Goal: Information Seeking & Learning: Learn about a topic

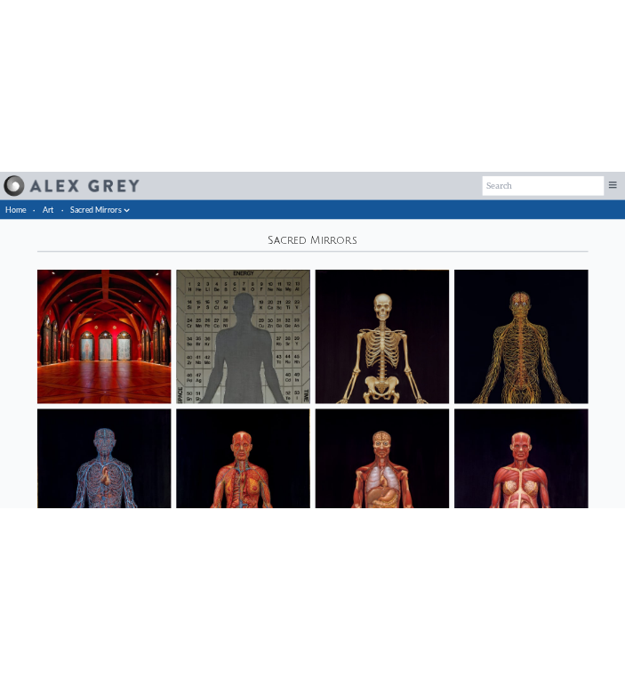
scroll to position [1445, 0]
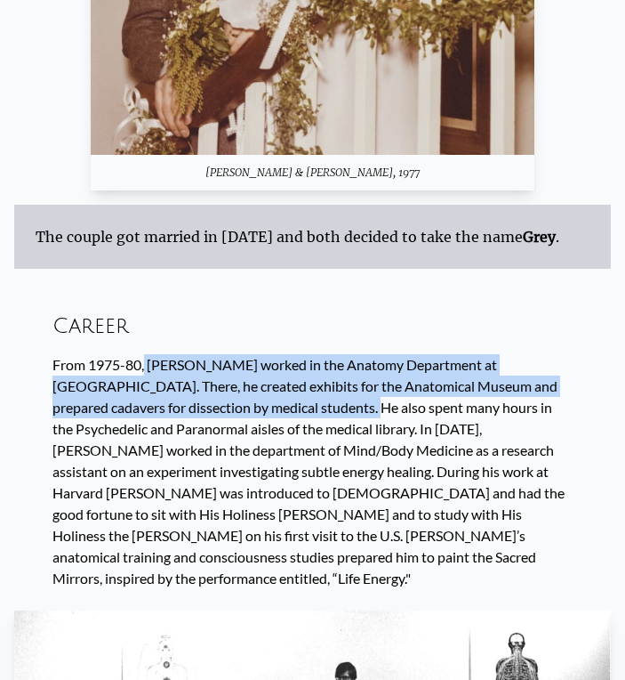
scroll to position [6064, 0]
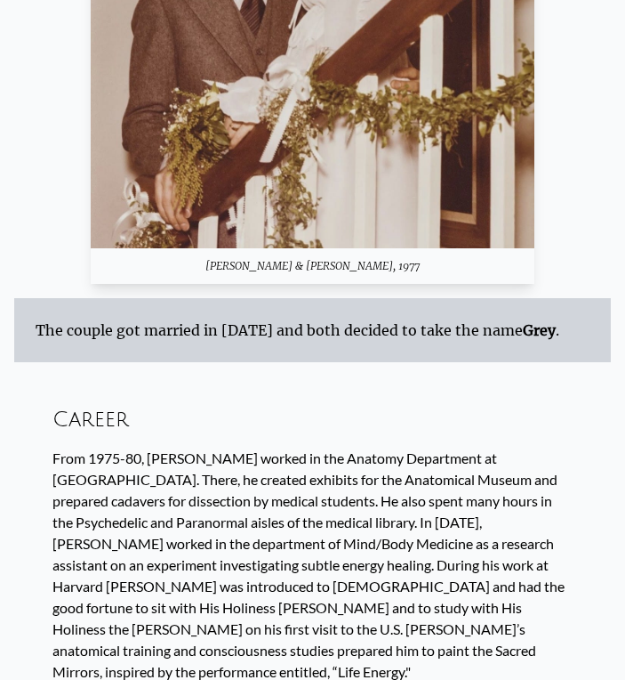
click at [215, 447] on div "From 1975-80, Alex worked in the Anatomy Department at Harvard Medical School. …" at bounding box center [312, 564] width 520 height 235
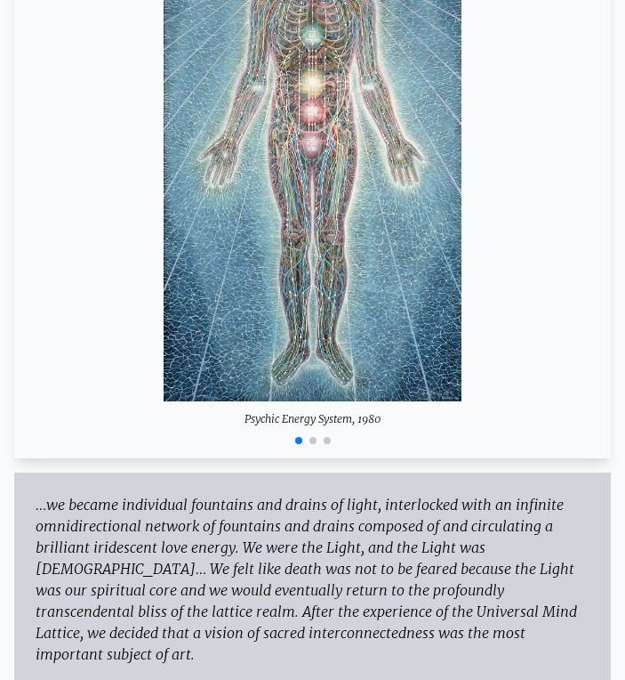
scroll to position [7843, 0]
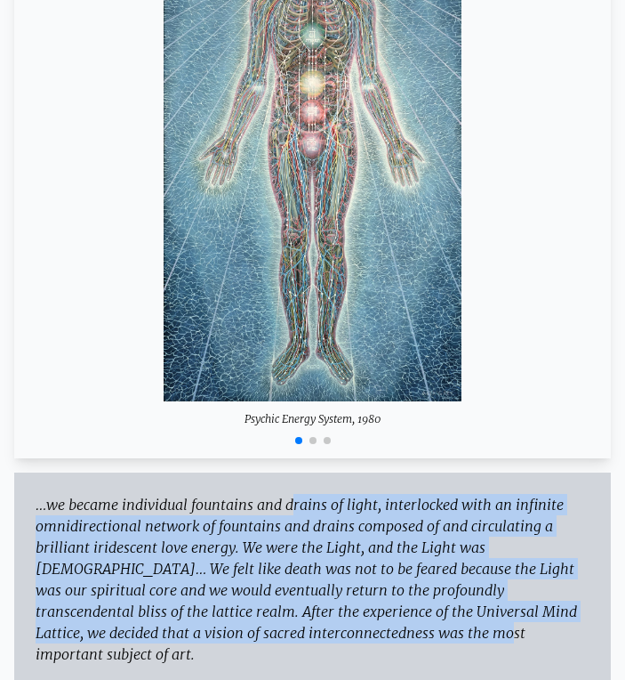
drag, startPoint x: 208, startPoint y: 327, endPoint x: 264, endPoint y: 425, distance: 112.8
click at [244, 472] on div "…we became individual fountains and drains of light, interlocked with an infini…" at bounding box center [312, 607] width 597 height 270
click at [317, 665] on div "– Sacred Mirrors: The Visionary Art of Alex Grey foreword by Allyson Grey & Ale…" at bounding box center [313, 693] width 554 height 57
click at [300, 494] on div "…we became individual fountains and drains of light, interlocked with an infini…" at bounding box center [313, 579] width 554 height 171
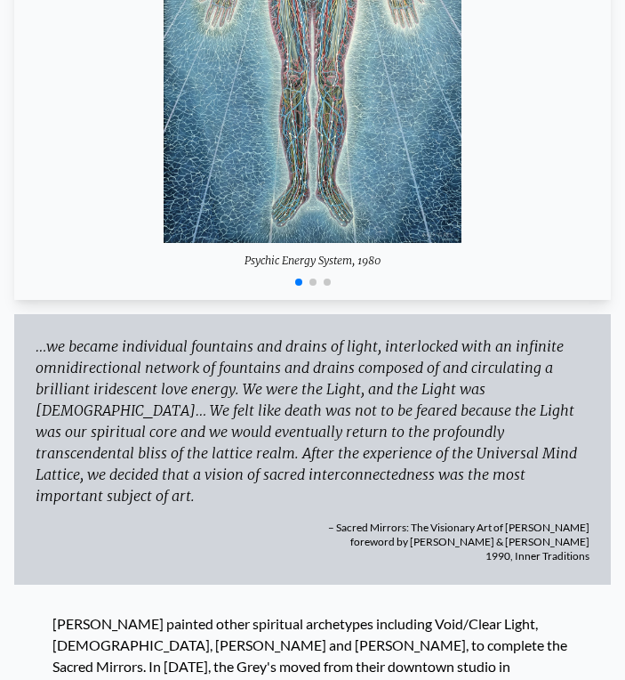
scroll to position [8021, 0]
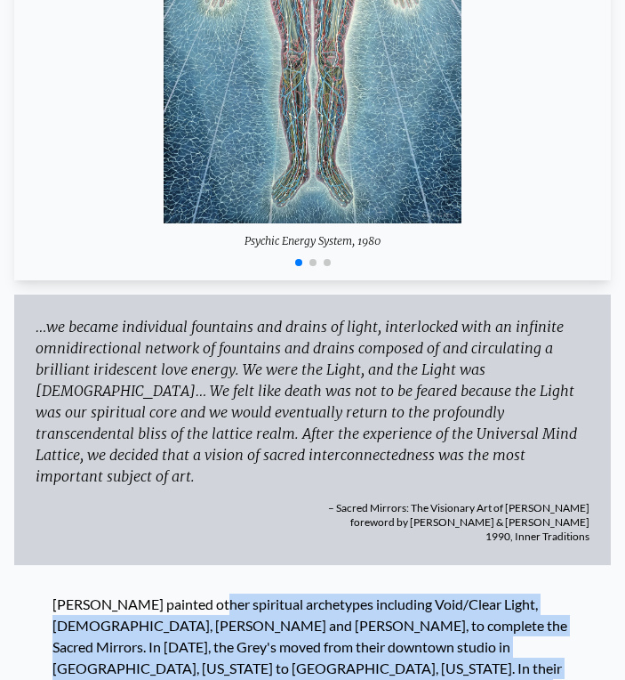
drag, startPoint x: 116, startPoint y: 349, endPoint x: 388, endPoint y: 455, distance: 292.4
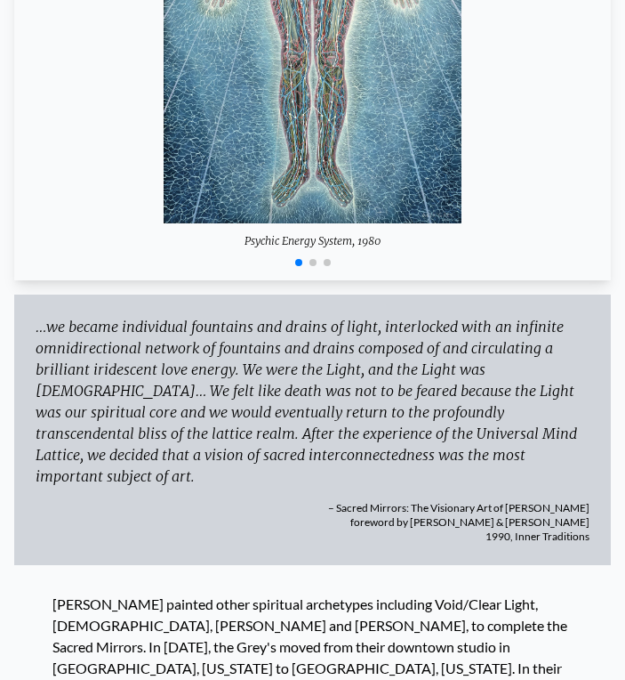
drag, startPoint x: 319, startPoint y: 432, endPoint x: 421, endPoint y: 490, distance: 116.7
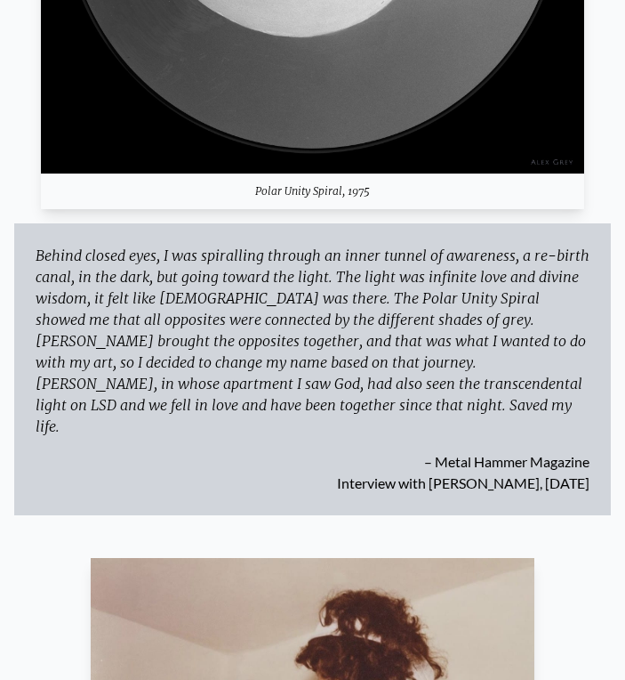
scroll to position [5223, 0]
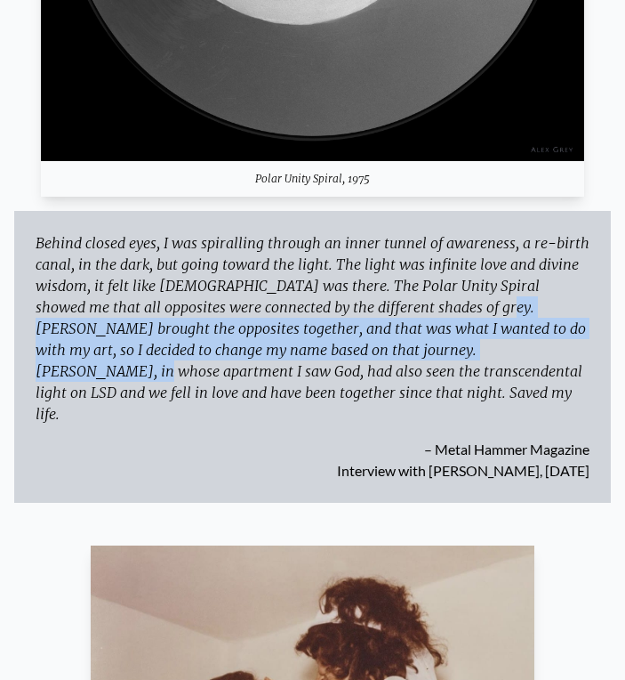
drag, startPoint x: 374, startPoint y: 178, endPoint x: 391, endPoint y: 225, distance: 50.4
click at [391, 232] on div "Behind closed eyes, I was spiralling through an inner tunnel of awareness, a re…" at bounding box center [313, 328] width 554 height 192
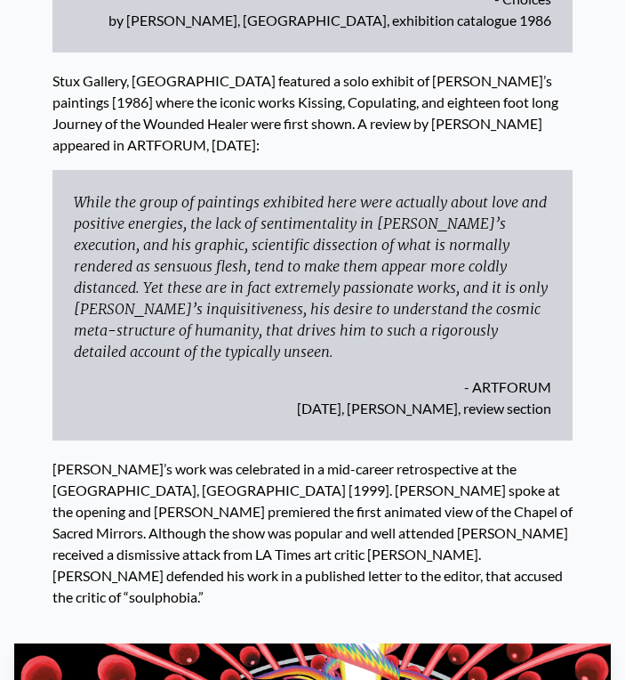
scroll to position [8992, 0]
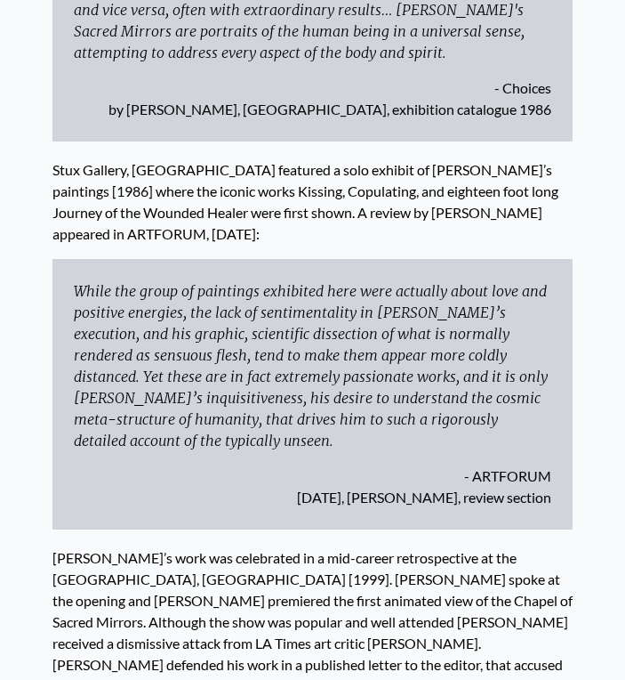
click at [305, 529] on div "Grey’s work was celebrated in a mid-career retrospective at the Museum of Conte…" at bounding box center [312, 612] width 520 height 167
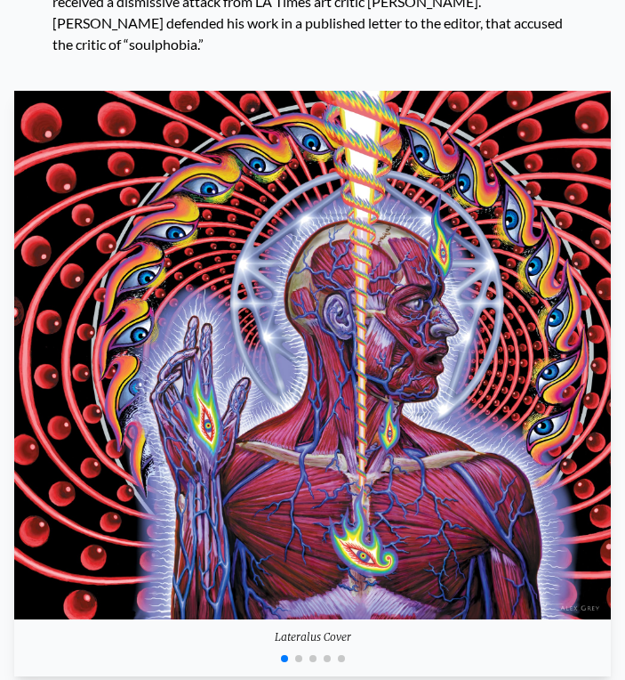
scroll to position [9882, 0]
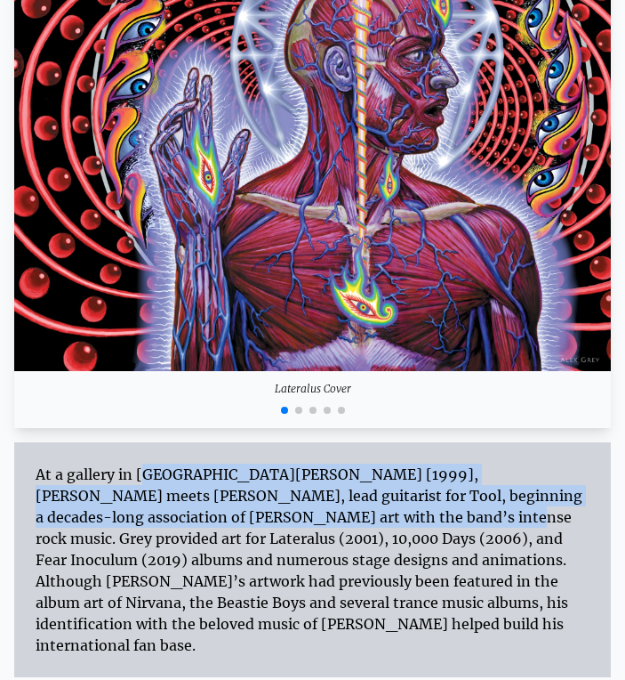
drag, startPoint x: 36, startPoint y: 132, endPoint x: 172, endPoint y: 176, distance: 142.4
click at [172, 464] on div "At a gallery in Santa Monica [1999], Alex meets Adam Jones, lead guitarist for …" at bounding box center [313, 560] width 554 height 192
copy div "At a gallery in Santa Monica [1999], Alex meets Adam Jones, lead guitarist for …"
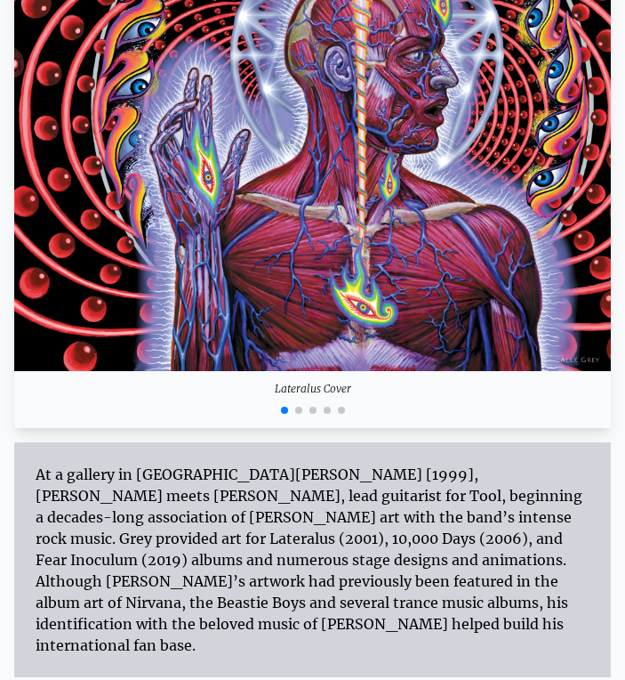
drag, startPoint x: 68, startPoint y: 428, endPoint x: 124, endPoint y: 468, distance: 68.9
copy div "Mr. Grey's work, based on "visions" he receives, often during meditation or LSD…"
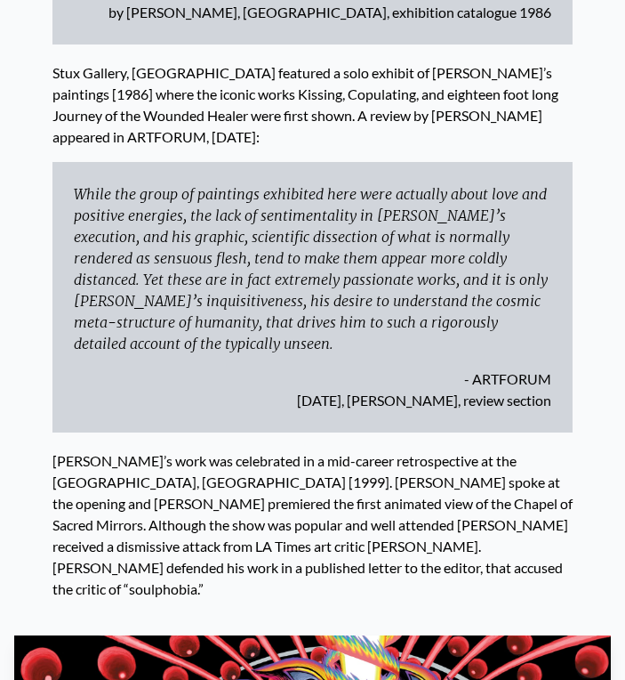
scroll to position [9074, 0]
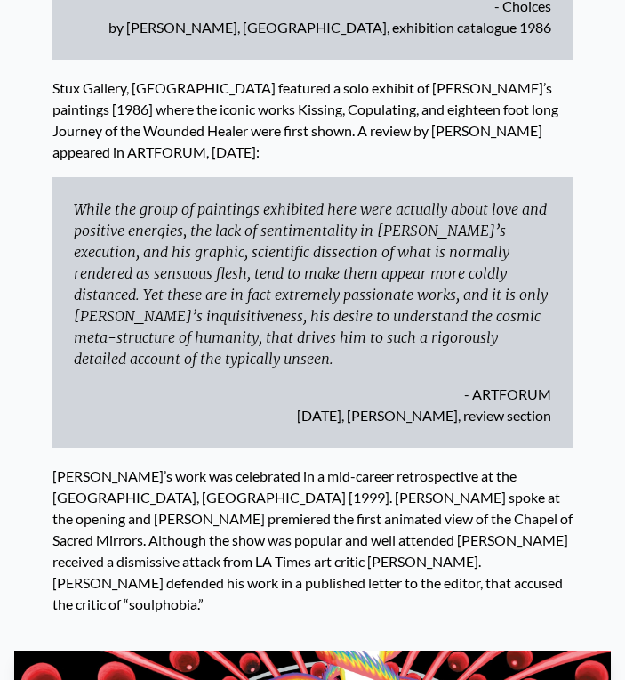
drag, startPoint x: 118, startPoint y: 186, endPoint x: 139, endPoint y: 232, distance: 50.6
click at [139, 447] on div "Grey’s work was celebrated in a mid-career retrospective at the Museum of Conte…" at bounding box center [312, 530] width 520 height 167
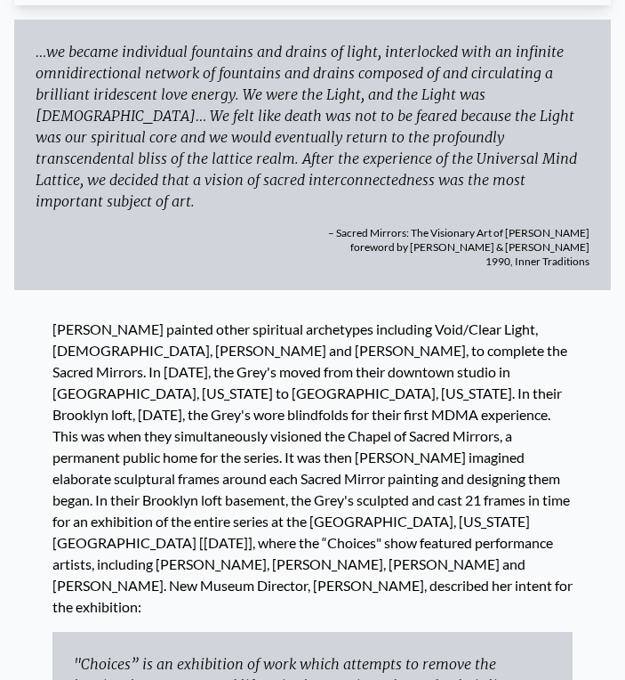
scroll to position [8297, 0]
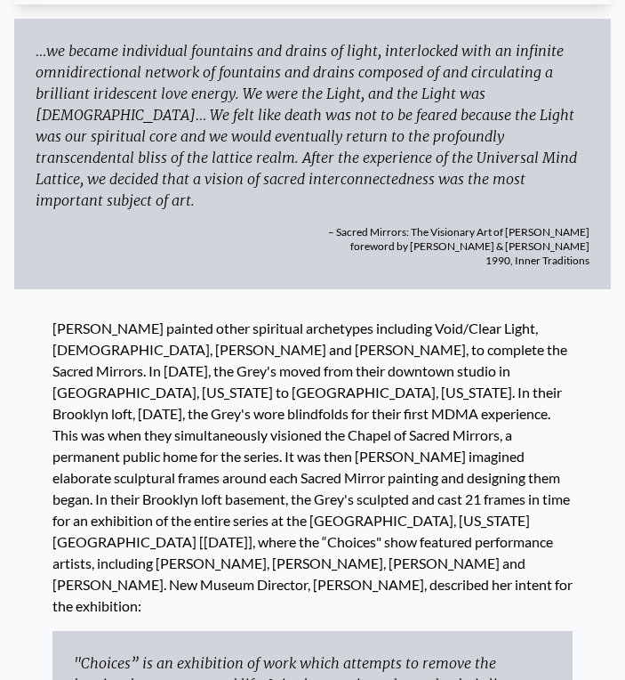
click at [149, 318] on div at bounding box center [312, 467] width 520 height 299
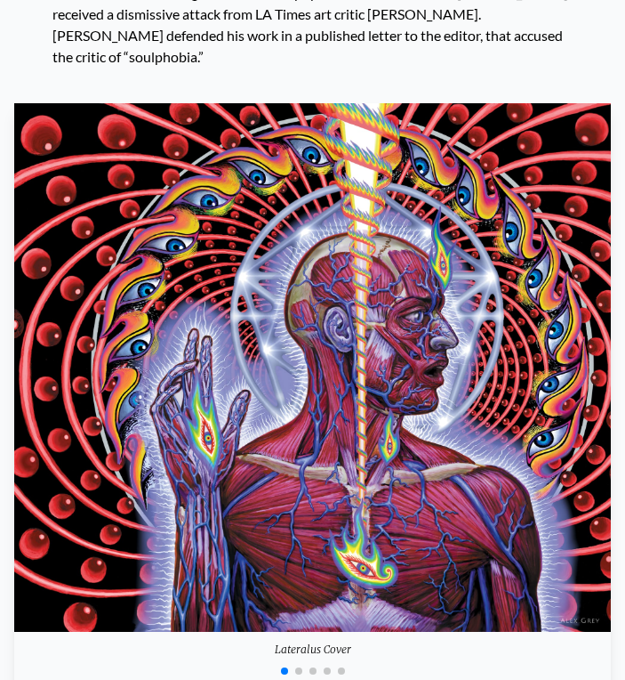
scroll to position [9637, 0]
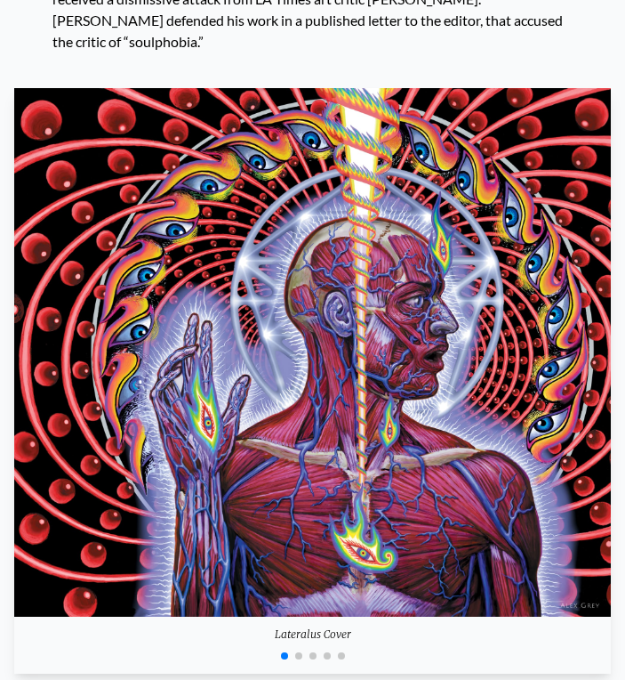
click at [298, 652] on span "Go to slide 2" at bounding box center [298, 655] width 7 height 7
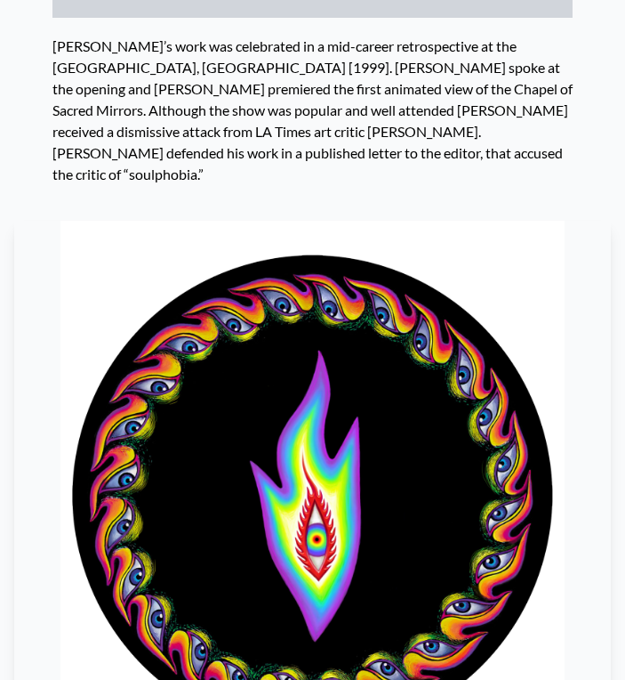
scroll to position [9501, 0]
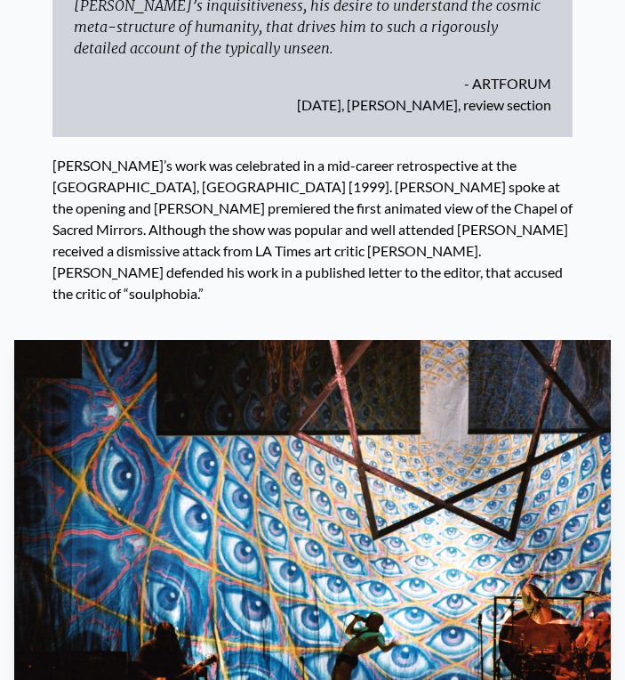
scroll to position [9379, 0]
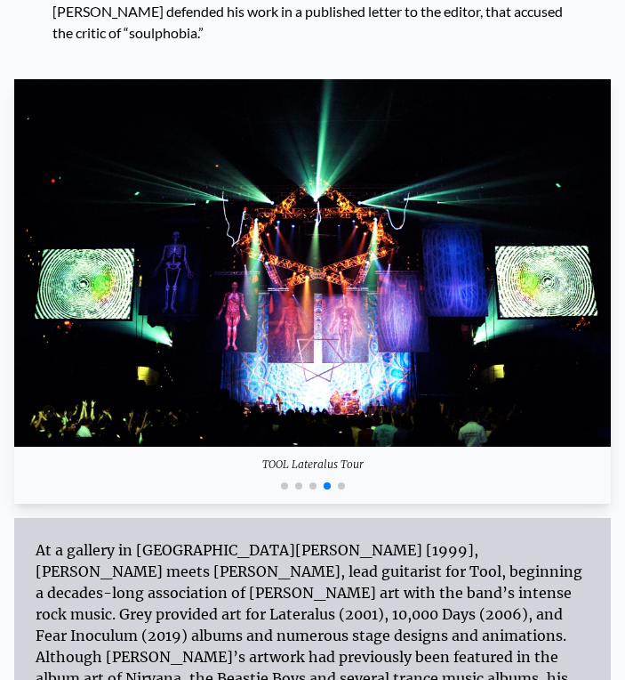
scroll to position [9681, 0]
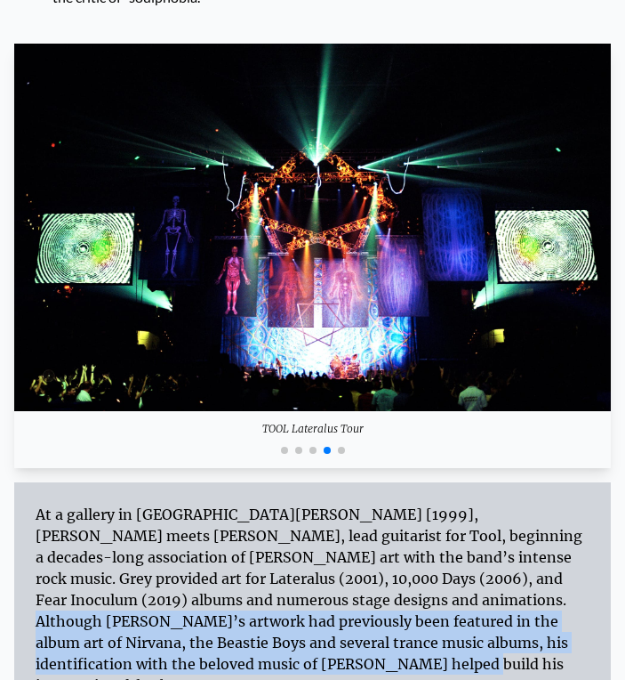
drag, startPoint x: 193, startPoint y: 255, endPoint x: 286, endPoint y: 322, distance: 114.8
click at [286, 504] on div "At a gallery in Santa Monica [1999], Alex meets Adam Jones, lead guitarist for …" at bounding box center [313, 600] width 554 height 192
copy div "Alex’s artwork had previously been featured in the album art of Nirvana, the Be…"
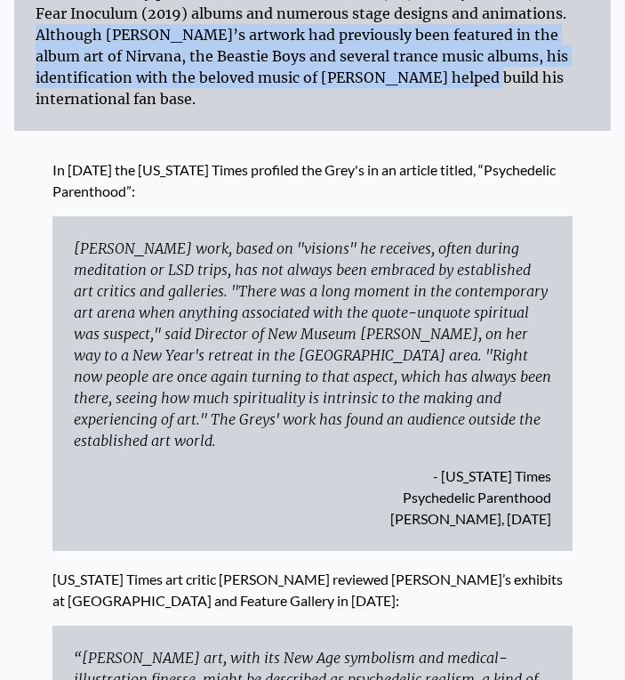
scroll to position [10304, 0]
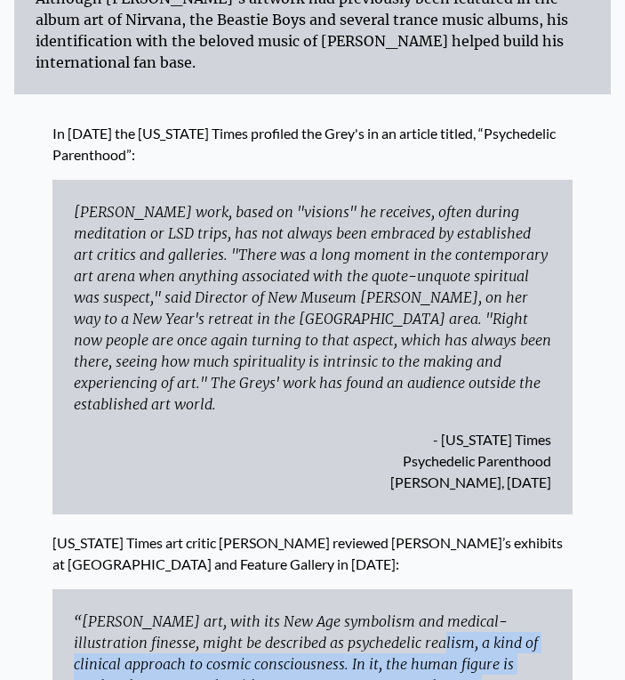
drag, startPoint x: 269, startPoint y: 277, endPoint x: 279, endPoint y: 335, distance: 59.7
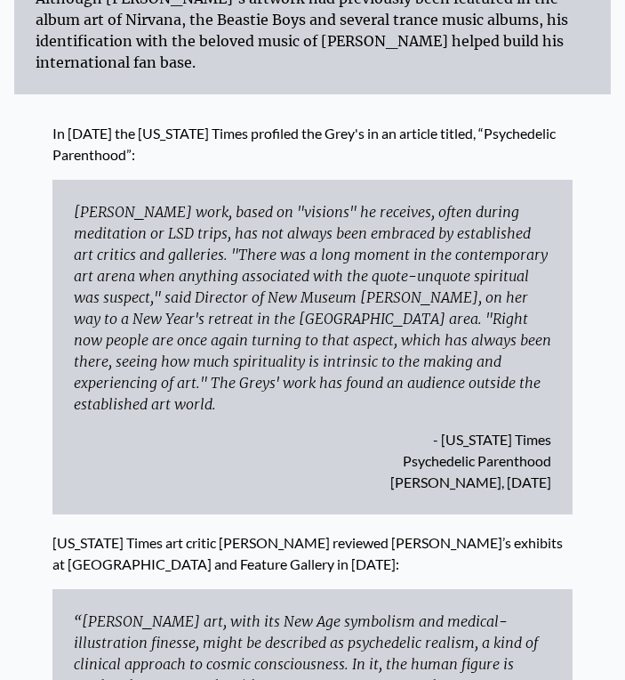
drag, startPoint x: 267, startPoint y: 318, endPoint x: 250, endPoint y: 367, distance: 50.9
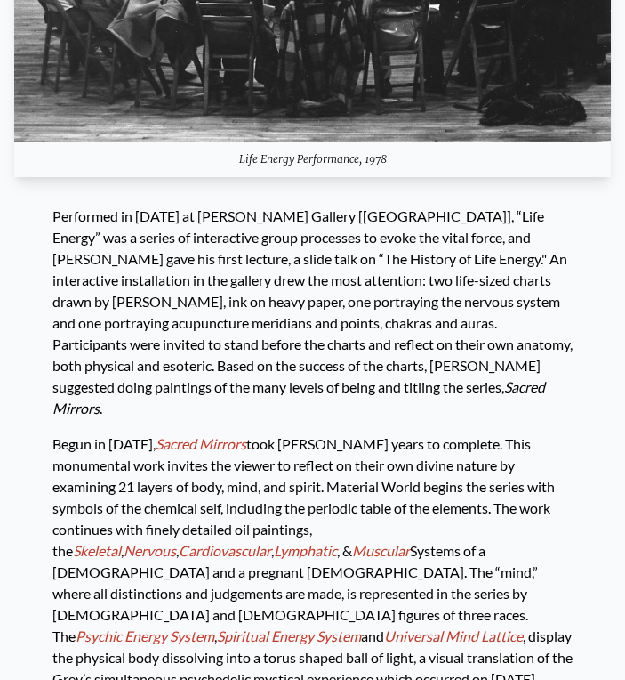
scroll to position [7012, 0]
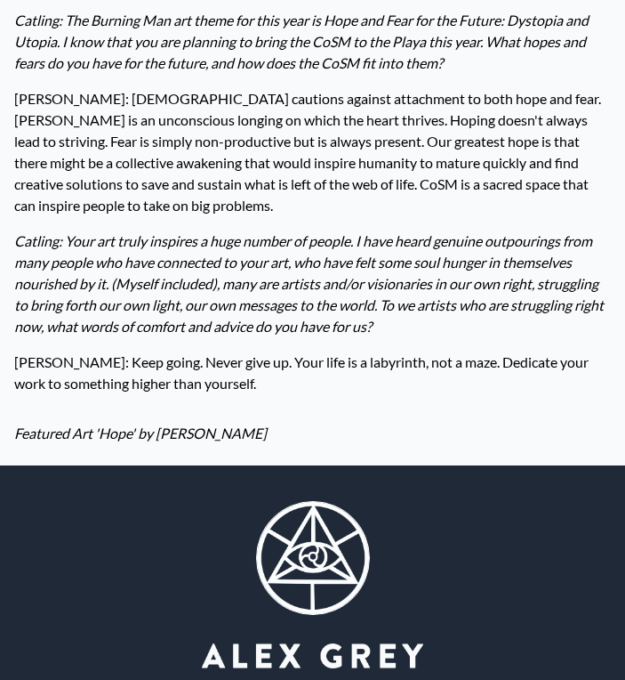
scroll to position [3248, 0]
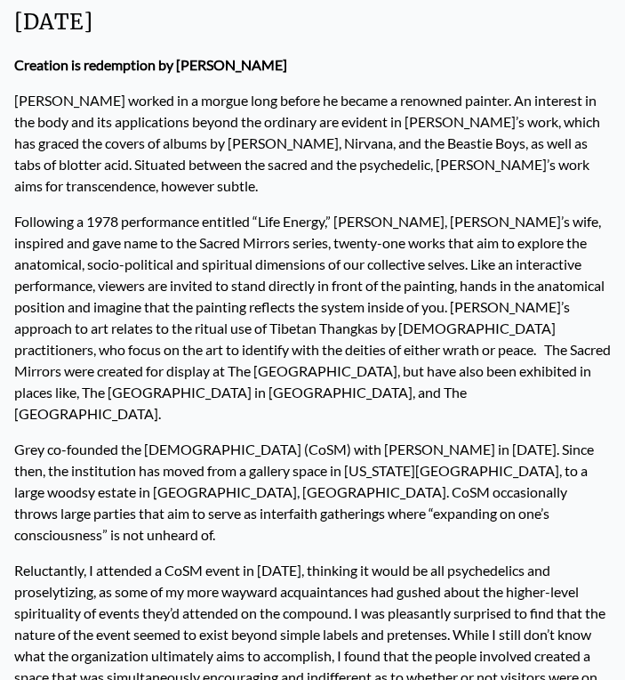
scroll to position [183, 0]
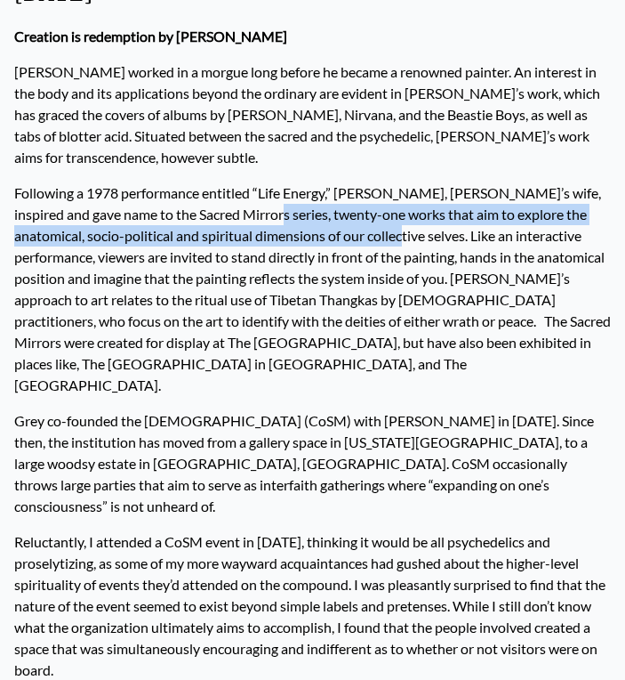
drag, startPoint x: 354, startPoint y: 217, endPoint x: 230, endPoint y: 196, distance: 125.5
click at [230, 196] on p "Following a 1978 performance entitled “Life Energy,” [PERSON_NAME], [PERSON_NAM…" at bounding box center [312, 289] width 597 height 228
copy p "twenty-one works that aim to explore the anatomical, socio-political and spirit…"
click at [400, 222] on p "Following a 1978 performance entitled “Life Energy,” Allyson Grey, Alex’s wife,…" at bounding box center [312, 289] width 597 height 228
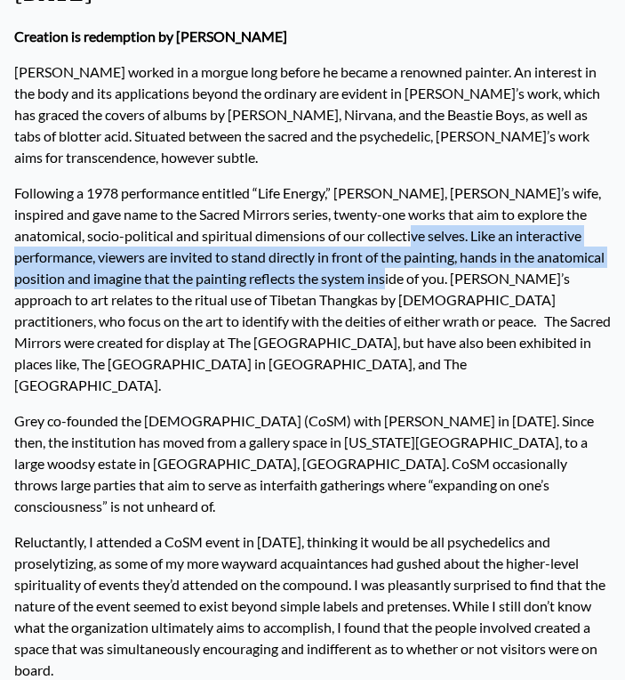
drag, startPoint x: 367, startPoint y: 254, endPoint x: 363, endPoint y: 219, distance: 35.9
click at [363, 219] on p "Following a 1978 performance entitled “Life Energy,” Allyson Grey, Alex’s wife,…" at bounding box center [312, 289] width 597 height 228
copy p "Like an interactive performance, viewers are invited to stand directly in front…"
click at [248, 348] on p "Following a 1978 performance entitled “Life Energy,” Allyson Grey, Alex’s wife,…" at bounding box center [312, 289] width 597 height 228
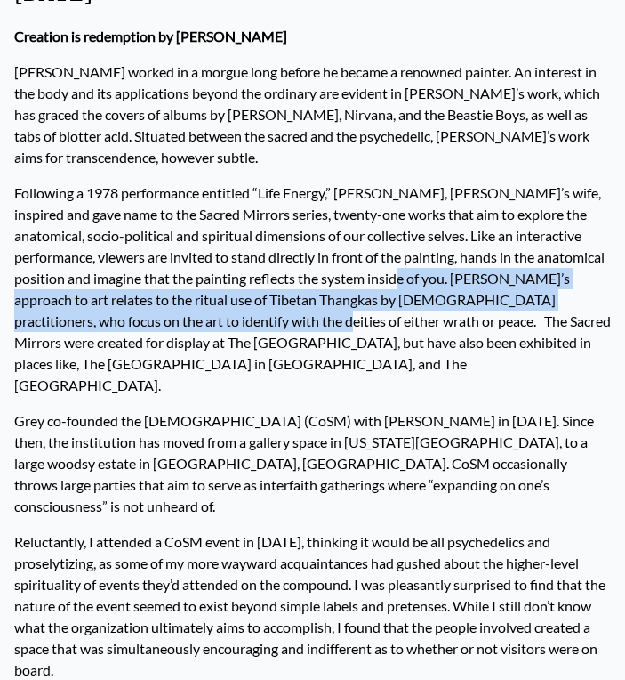
drag, startPoint x: 375, startPoint y: 254, endPoint x: 219, endPoint y: 296, distance: 161.4
click at [219, 296] on p "Following a 1978 performance entitled “Life Energy,” Allyson Grey, Alex’s wife,…" at bounding box center [312, 289] width 597 height 228
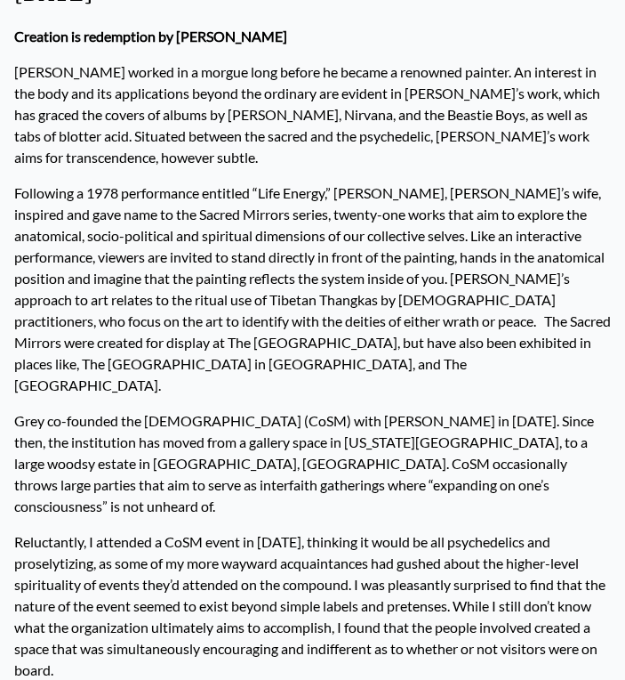
click at [228, 302] on p "Following a 1978 performance entitled “Life Energy,” Allyson Grey, Alex’s wife,…" at bounding box center [312, 289] width 597 height 228
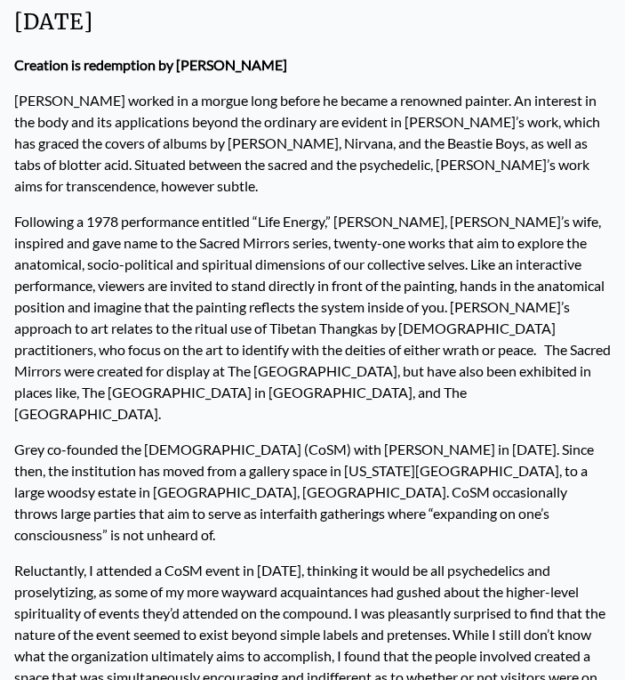
scroll to position [178, 0]
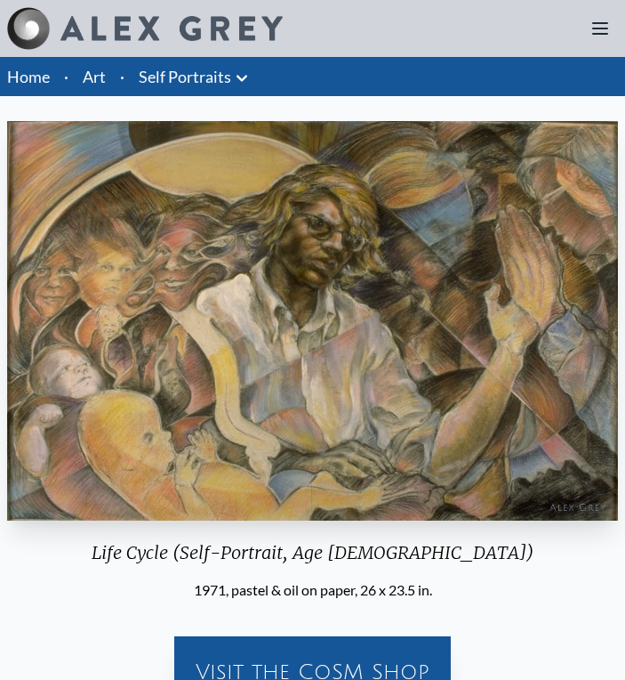
scroll to position [77, 0]
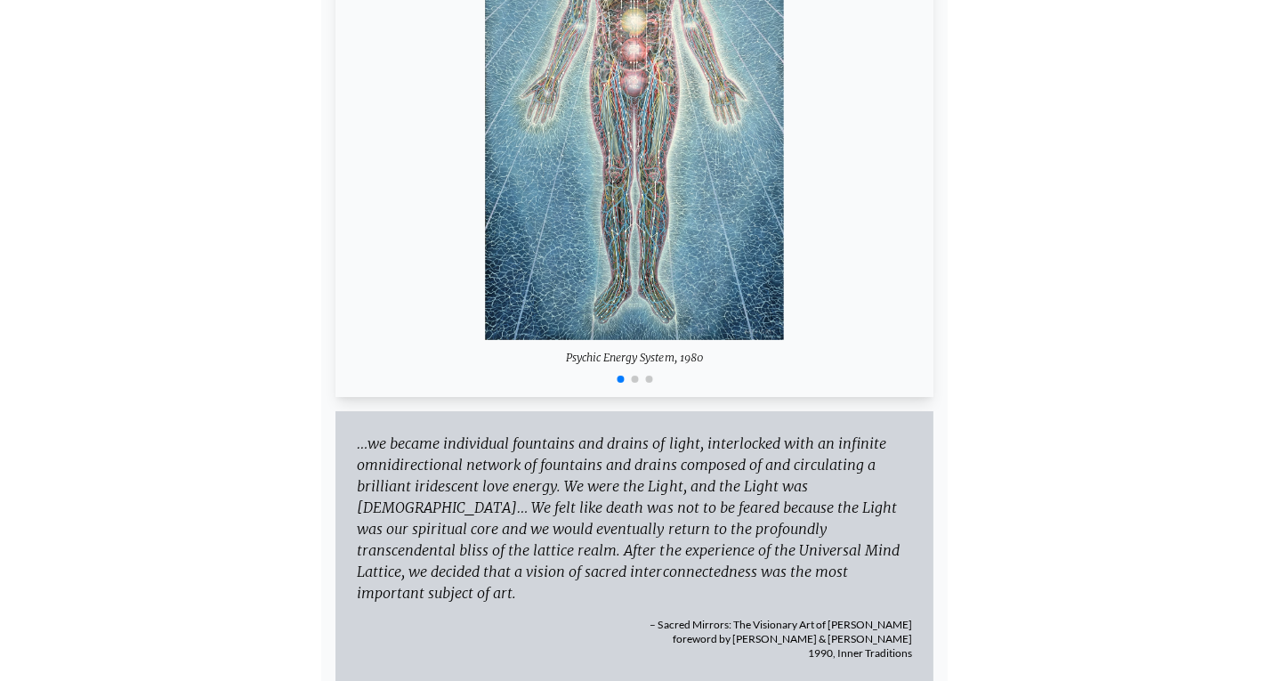
scroll to position [6542, 0]
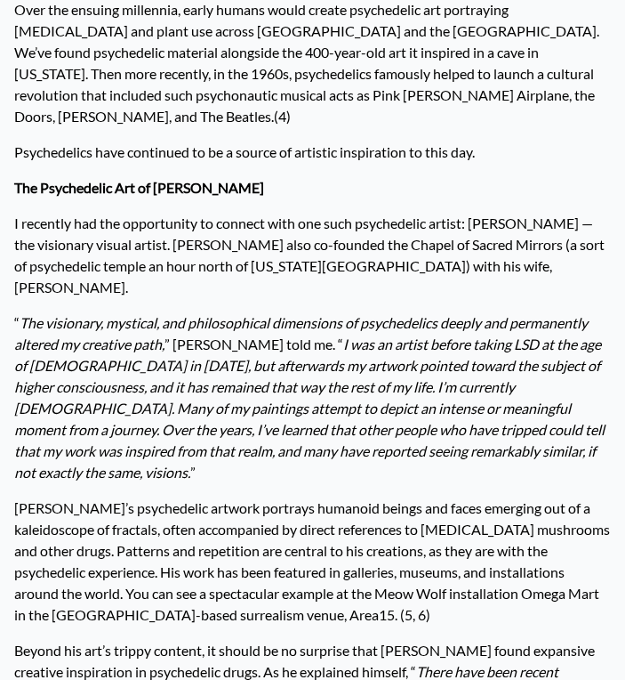
scroll to position [567, 0]
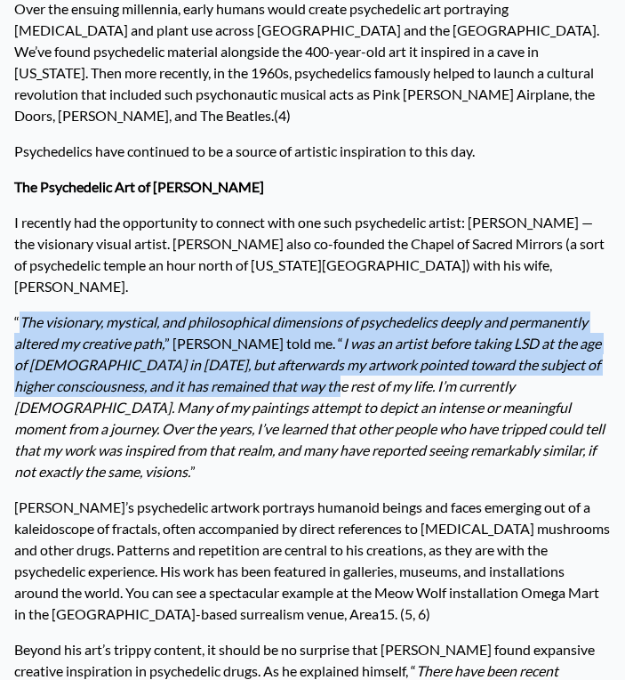
drag, startPoint x: 20, startPoint y: 297, endPoint x: 242, endPoint y: 358, distance: 229.6
click at [242, 358] on p "“ The visionary, mystical, and philosophical dimensions of psychedelics deeply …" at bounding box center [312, 396] width 597 height 185
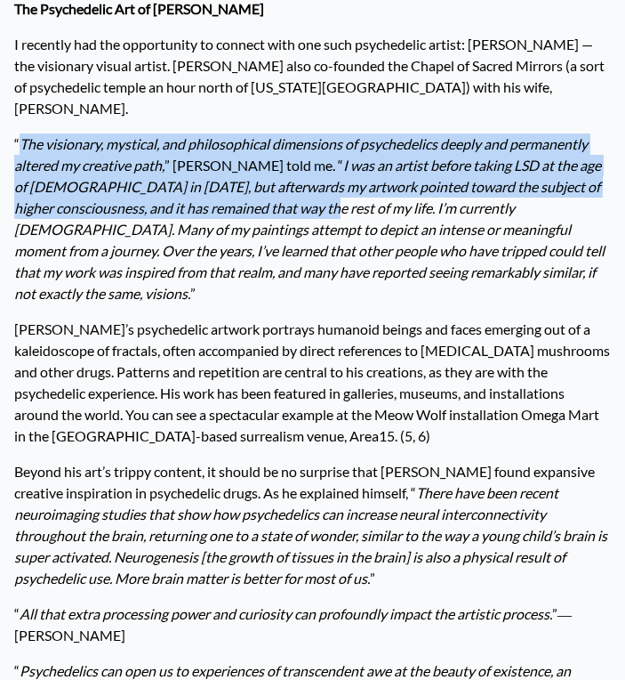
scroll to position [834, 0]
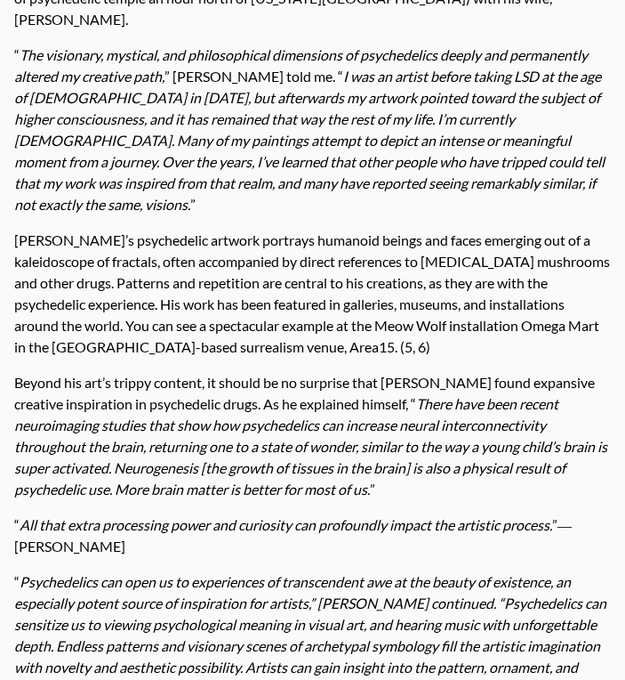
click at [258, 286] on p "[PERSON_NAME]’s psychedelic artwork portrays humanoid beings and faces emerging…" at bounding box center [312, 293] width 597 height 142
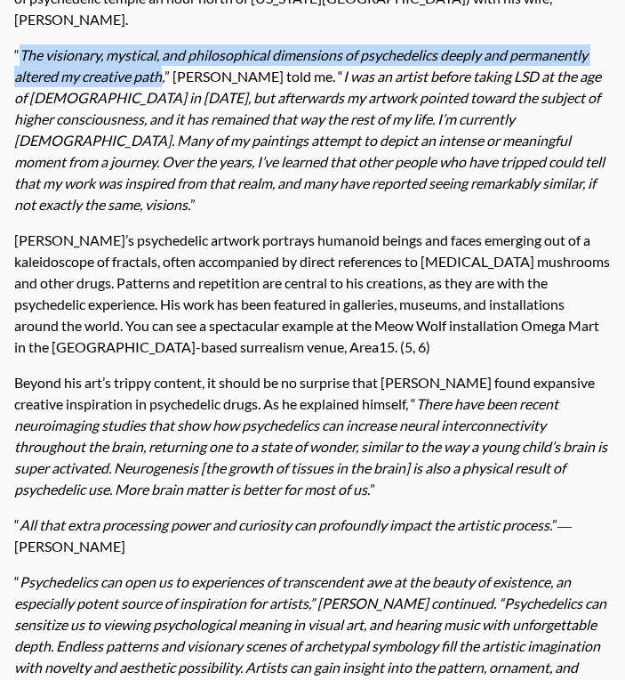
drag, startPoint x: 32, startPoint y: 35, endPoint x: 164, endPoint y: 54, distance: 133.1
click at [164, 54] on em "The visionary, mystical, and philosophical dimensions of psychedelics deeply an…" at bounding box center [301, 65] width 574 height 38
copy em "The visionary, mystical, and philosophical dimensions of psychedelics deeply an…"
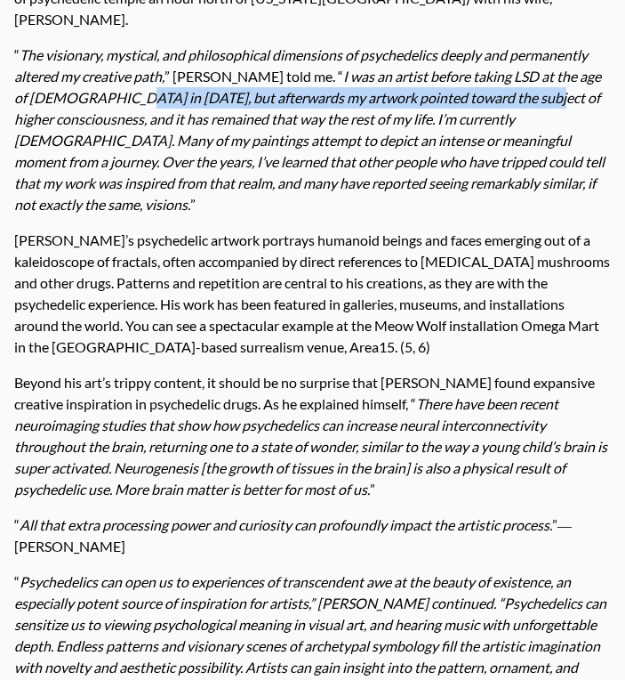
drag, startPoint x: 65, startPoint y: 77, endPoint x: 480, endPoint y: 86, distance: 414.7
click at [480, 86] on p "“ The visionary, mystical, and philosophical dimensions of psychedelics deeply …" at bounding box center [312, 129] width 597 height 185
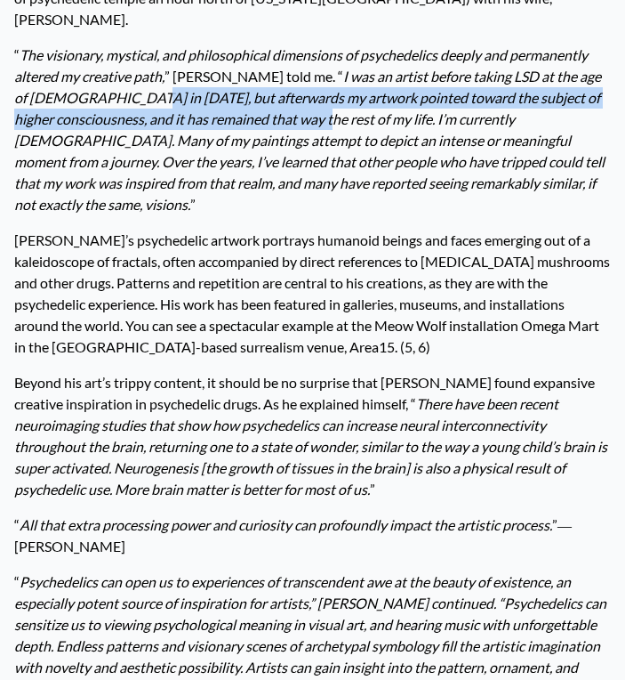
drag, startPoint x: 77, startPoint y: 76, endPoint x: 240, endPoint y: 90, distance: 163.4
click at [240, 90] on em "I was an artist before taking LSD at the age of [DEMOGRAPHIC_DATA] in [DATE], b…" at bounding box center [309, 140] width 591 height 145
copy em "afterwards my artwork pointed toward the subject of higher consciousness, and i…"
